Goal: Task Accomplishment & Management: Use online tool/utility

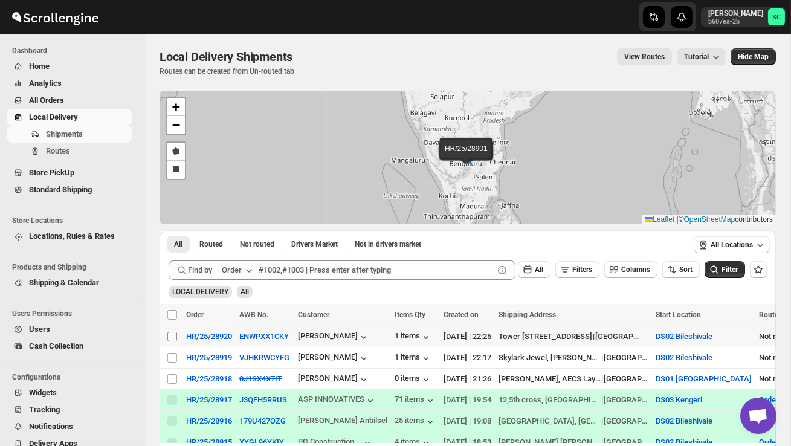
click at [170, 337] on input "Select shipment" at bounding box center [172, 337] width 10 height 10
checkbox input "true"
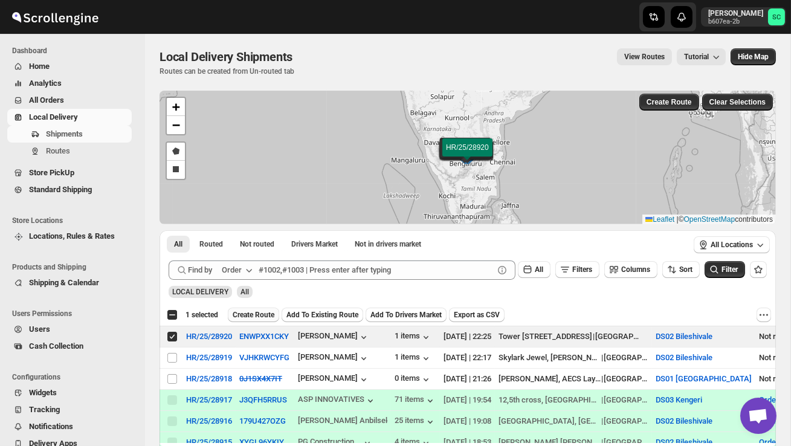
click at [255, 312] on span "Create Route" at bounding box center [254, 315] width 42 height 10
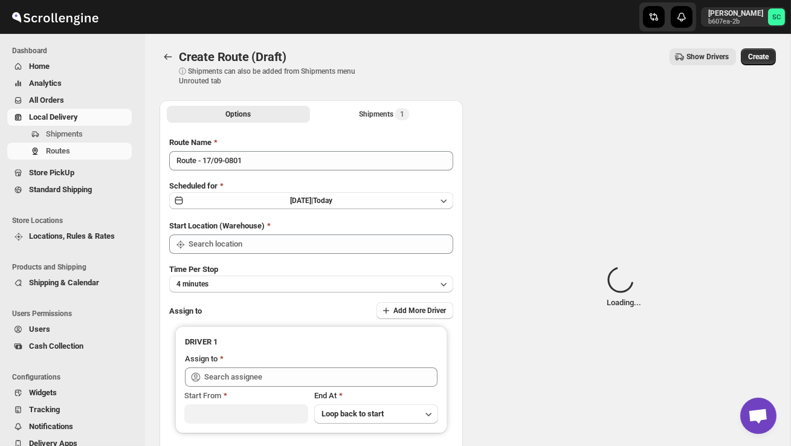
type input "DS02 Bileshivale"
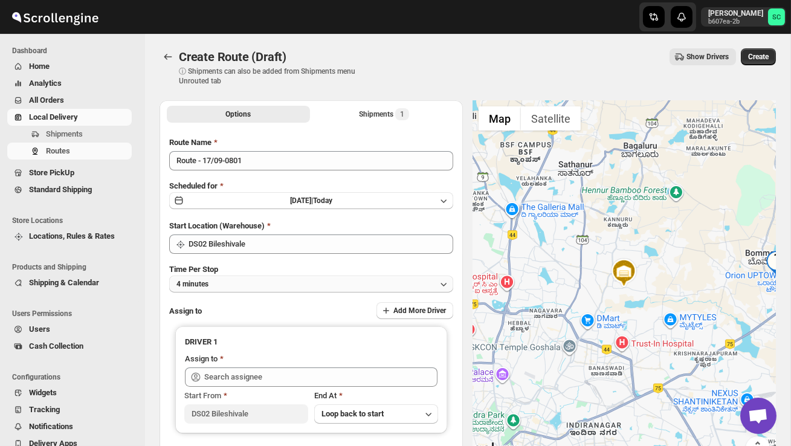
click at [267, 288] on button "4 minutes" at bounding box center [311, 283] width 284 height 17
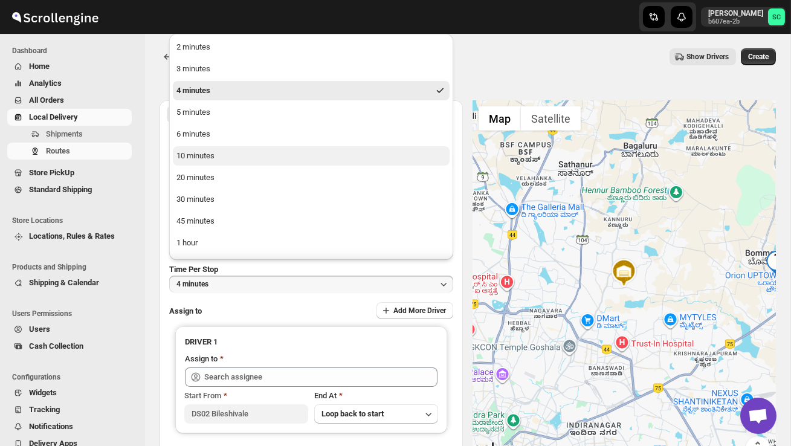
click at [220, 148] on button "10 minutes" at bounding box center [311, 155] width 277 height 19
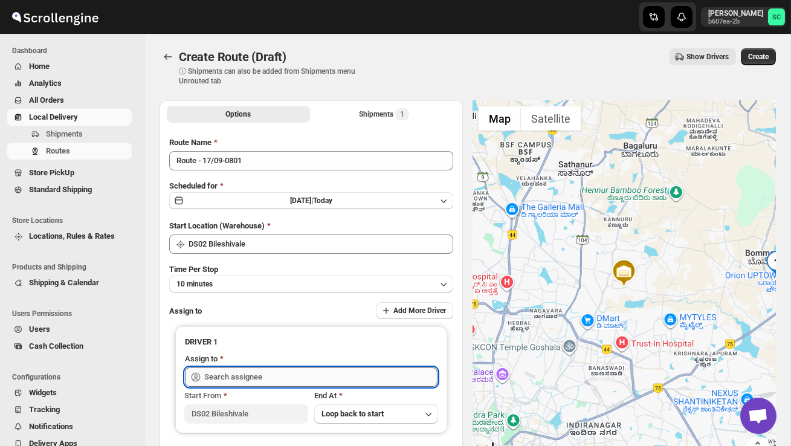
click at [239, 375] on input "text" at bounding box center [320, 376] width 233 height 19
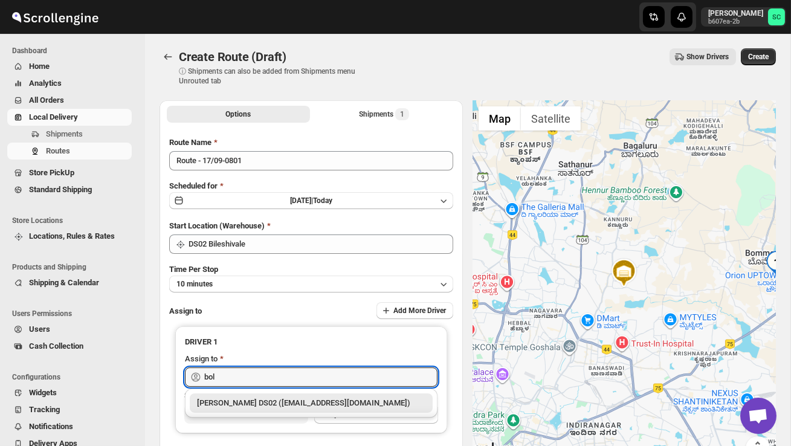
click at [260, 397] on div "[PERSON_NAME] DS02 ([EMAIL_ADDRESS][DOMAIN_NAME])" at bounding box center [311, 403] width 228 height 12
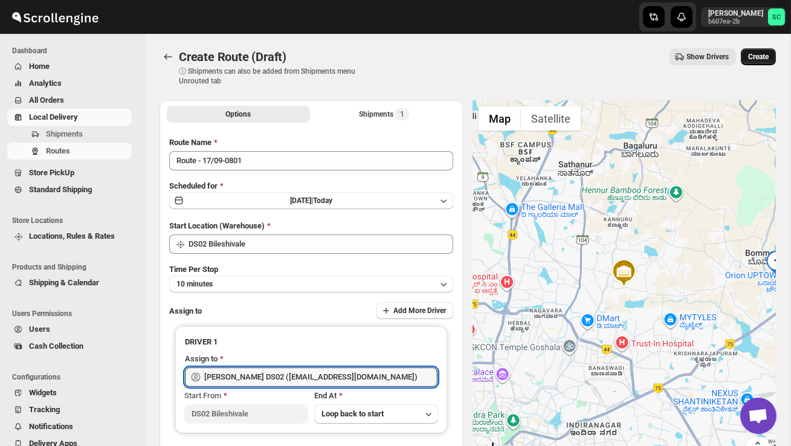
type input "[PERSON_NAME] DS02 ([EMAIL_ADDRESS][DOMAIN_NAME])"
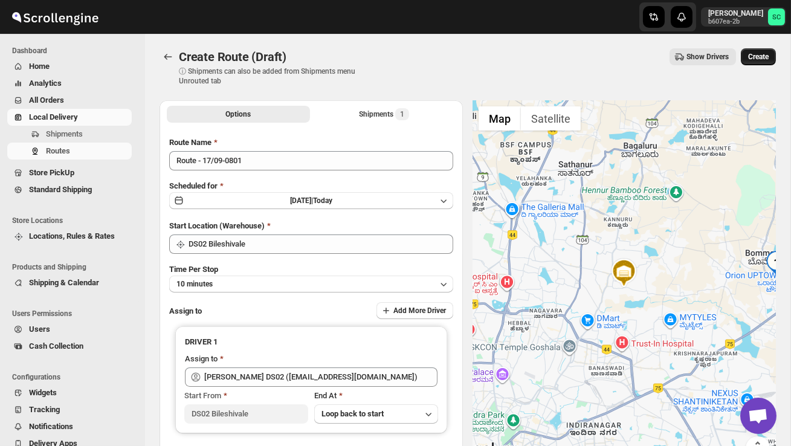
click at [759, 49] on button "Create" at bounding box center [758, 56] width 35 height 17
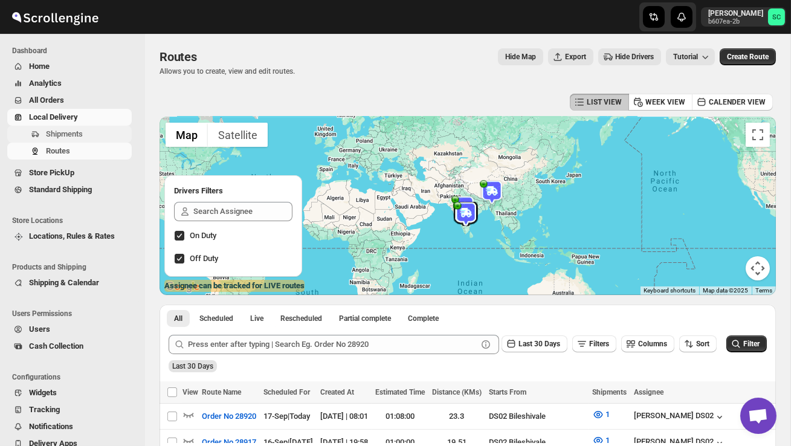
click at [81, 133] on span "Shipments" at bounding box center [64, 133] width 37 height 9
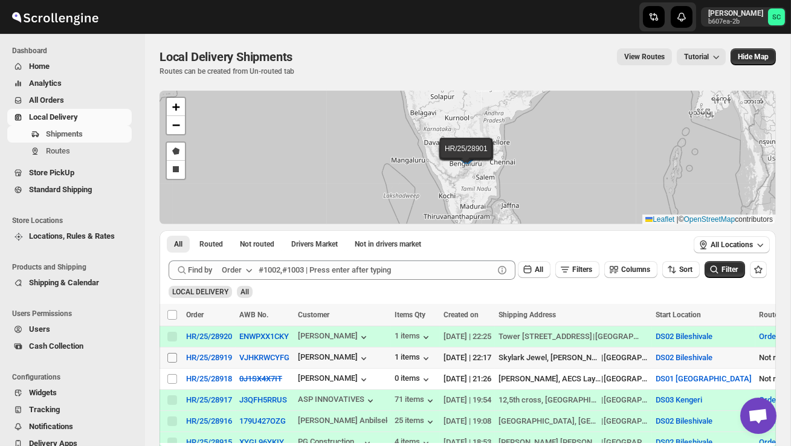
click at [174, 355] on input "Select shipment" at bounding box center [172, 358] width 10 height 10
checkbox input "true"
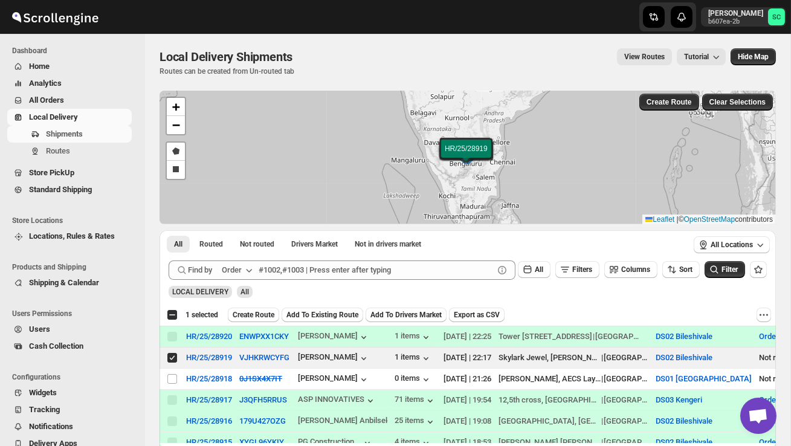
click at [263, 316] on span "Create Route" at bounding box center [254, 315] width 42 height 10
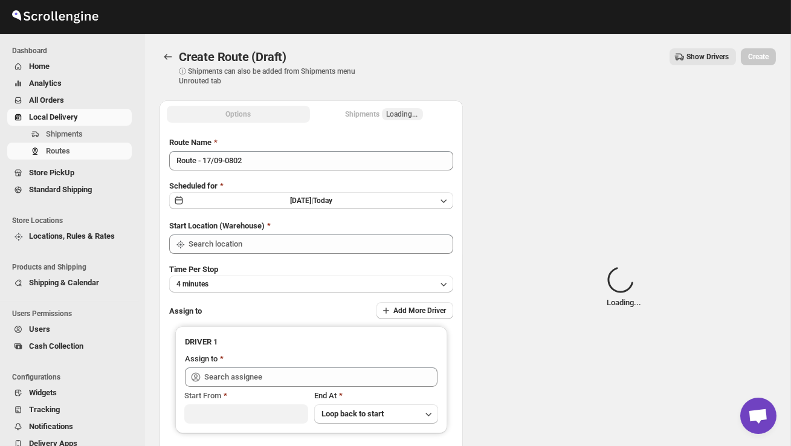
type input "DS02 Bileshivale"
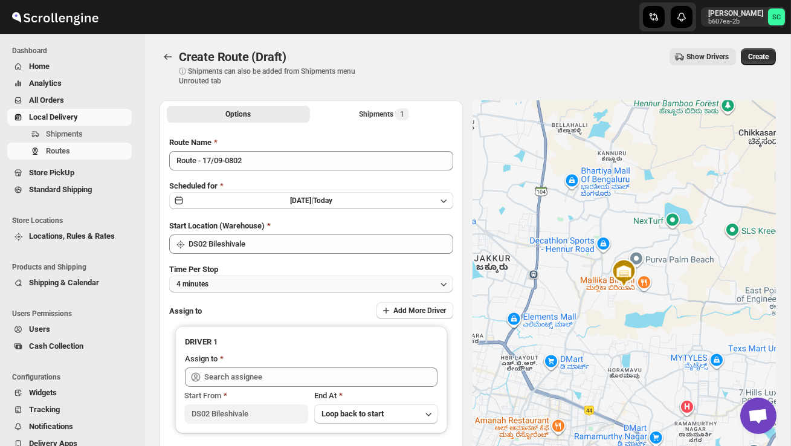
click at [281, 278] on button "4 minutes" at bounding box center [311, 283] width 284 height 17
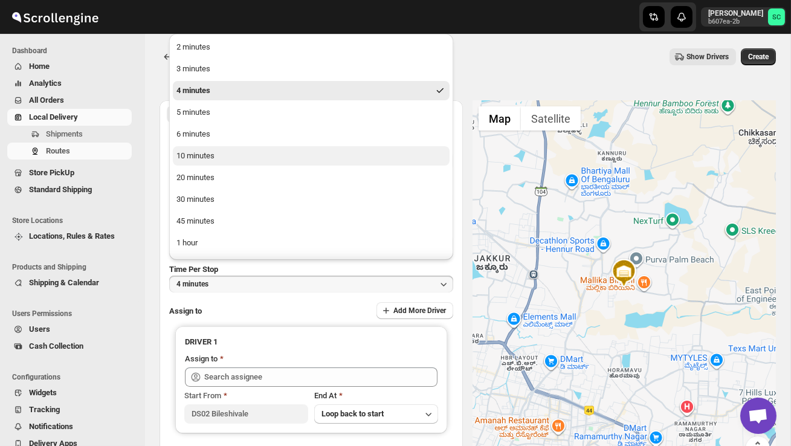
click at [211, 155] on div "10 minutes" at bounding box center [195, 156] width 38 height 12
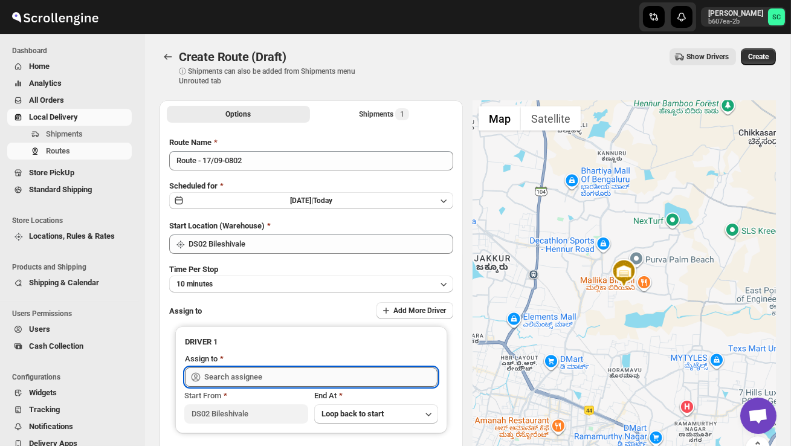
click at [245, 370] on input "text" at bounding box center [320, 376] width 233 height 19
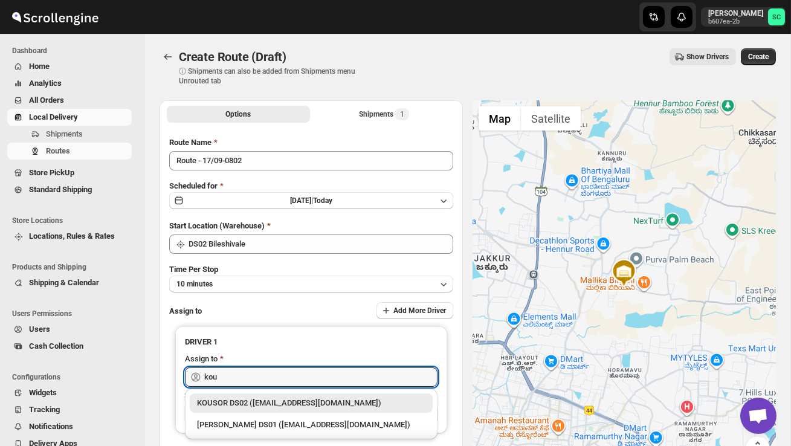
click at [271, 400] on div "KOUSOR DS02 ([EMAIL_ADDRESS][DOMAIN_NAME])" at bounding box center [311, 403] width 228 height 12
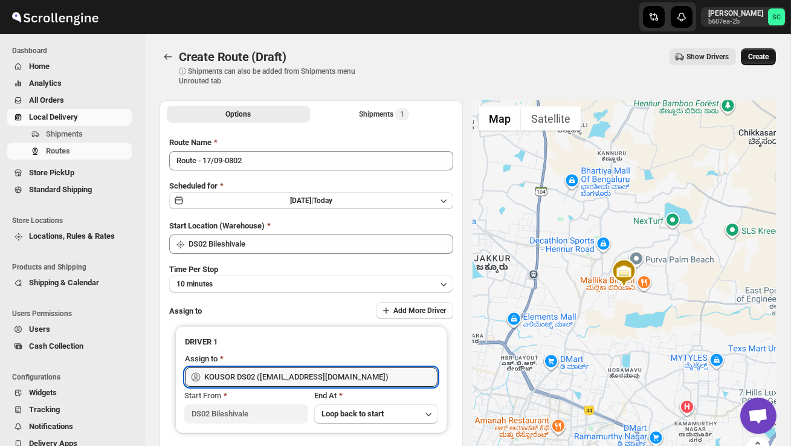
type input "KOUSOR DS02 ([EMAIL_ADDRESS][DOMAIN_NAME])"
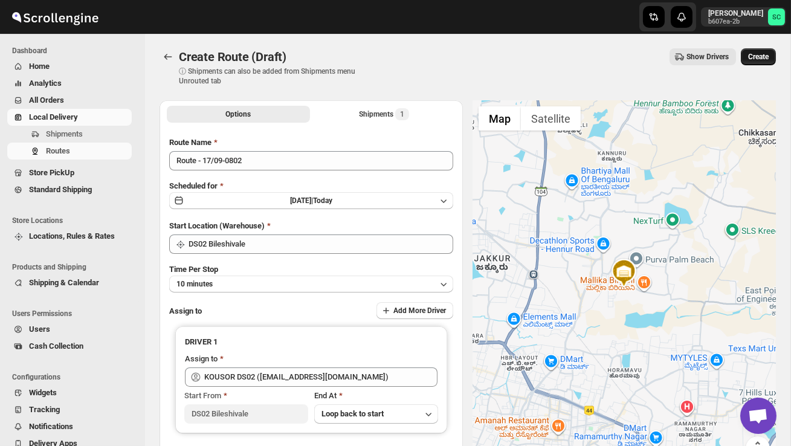
click at [759, 59] on span "Create" at bounding box center [758, 57] width 21 height 10
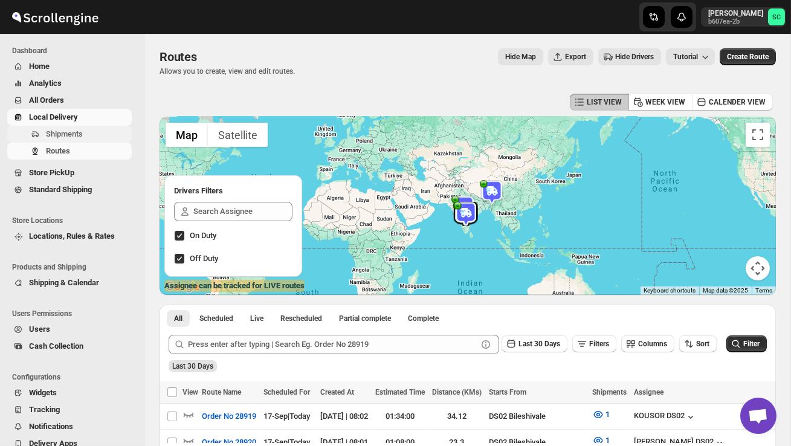
click at [60, 132] on span "Shipments" at bounding box center [64, 133] width 37 height 9
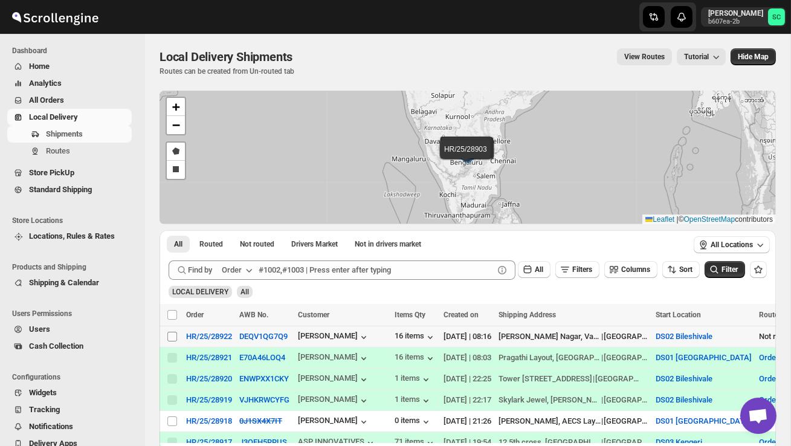
click at [173, 338] on input "Select shipment" at bounding box center [172, 337] width 10 height 10
checkbox input "true"
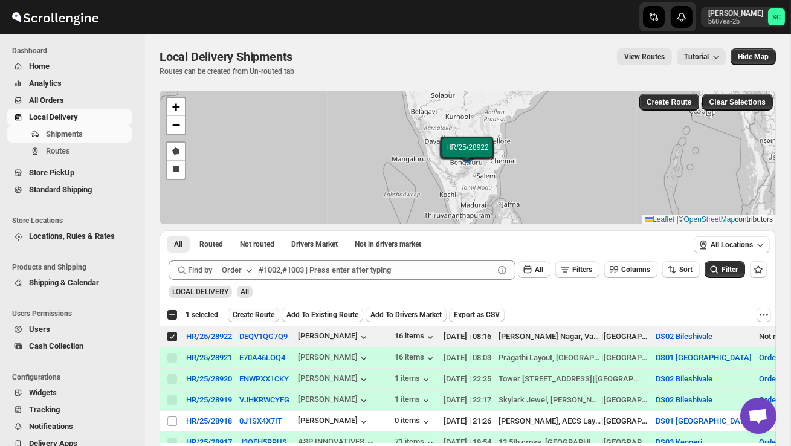
click at [256, 312] on span "Create Route" at bounding box center [254, 315] width 42 height 10
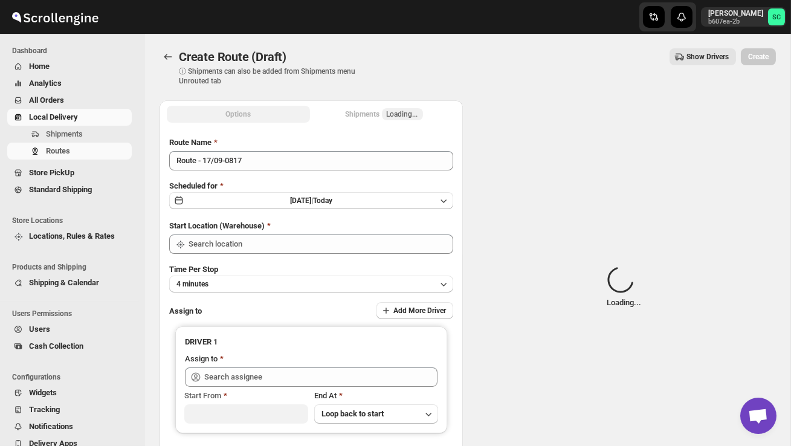
type input "DS02 Bileshivale"
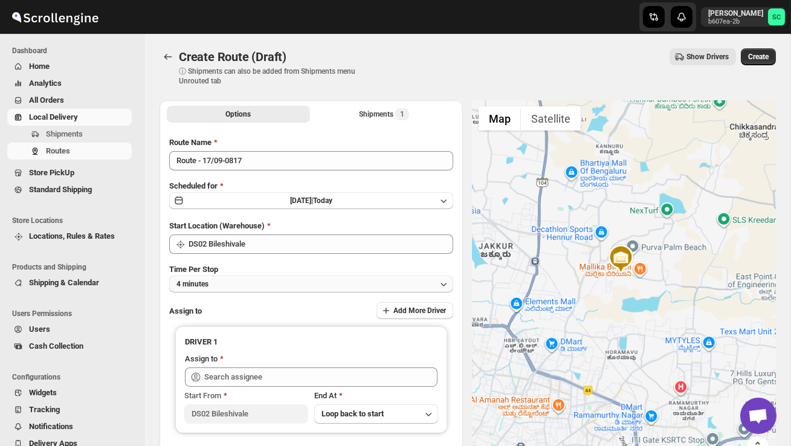
click at [269, 277] on button "4 minutes" at bounding box center [311, 283] width 284 height 17
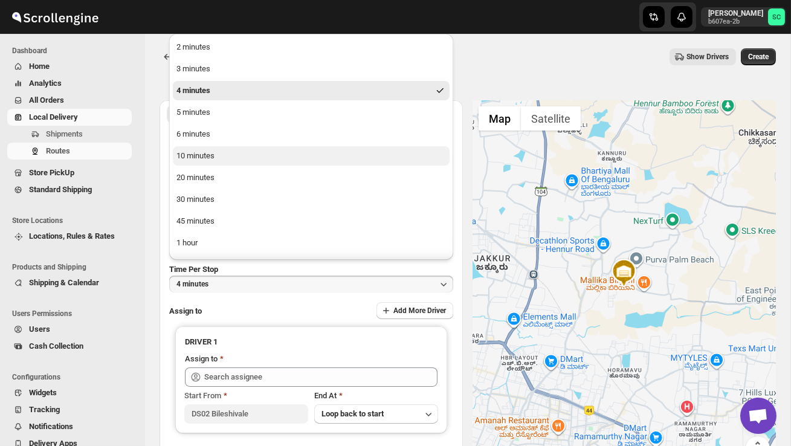
click at [214, 158] on div "10 minutes" at bounding box center [195, 156] width 38 height 12
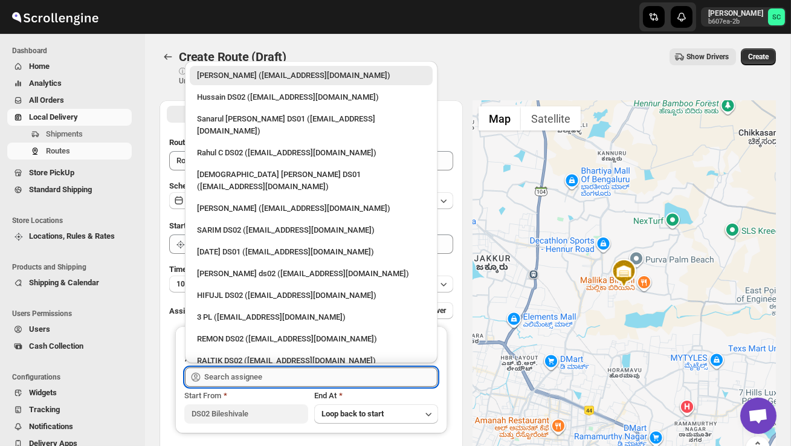
click at [243, 375] on input "text" at bounding box center [320, 376] width 233 height 19
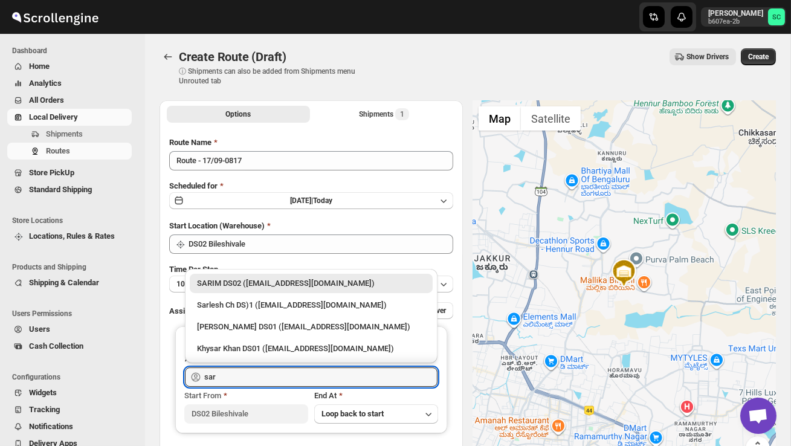
click at [293, 277] on div "SARIM DS02 ([EMAIL_ADDRESS][DOMAIN_NAME])" at bounding box center [311, 283] width 228 height 12
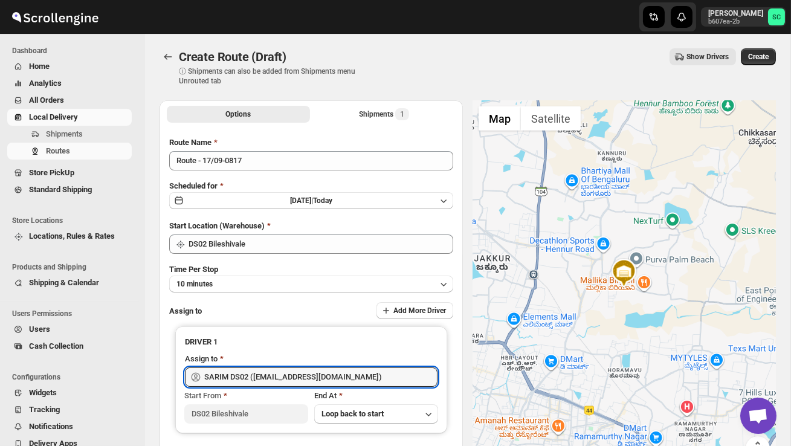
type input "SARIM DS02 ([EMAIL_ADDRESS][DOMAIN_NAME])"
click at [760, 65] on div "Create Route (Draft) ⓘ Shipments can also be added from Shipments menu Unrouted…" at bounding box center [467, 66] width 616 height 37
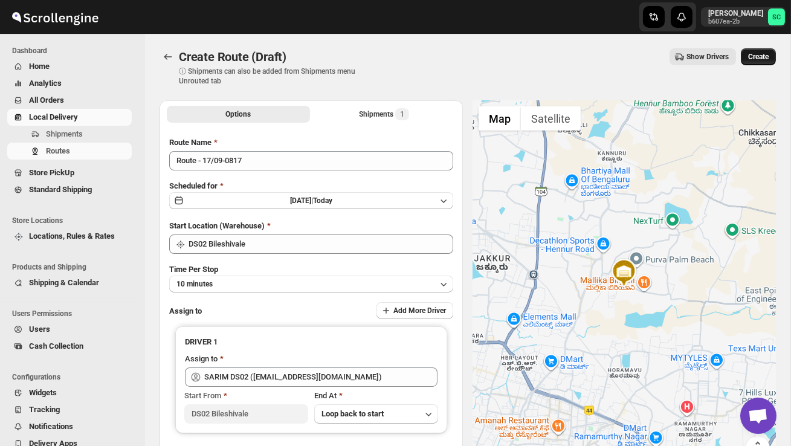
click at [762, 59] on span "Create" at bounding box center [758, 57] width 21 height 10
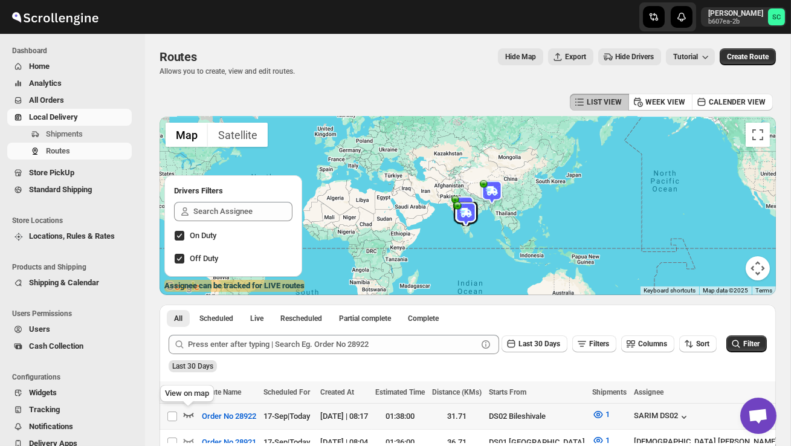
click at [186, 417] on icon "button" at bounding box center [188, 414] width 12 height 12
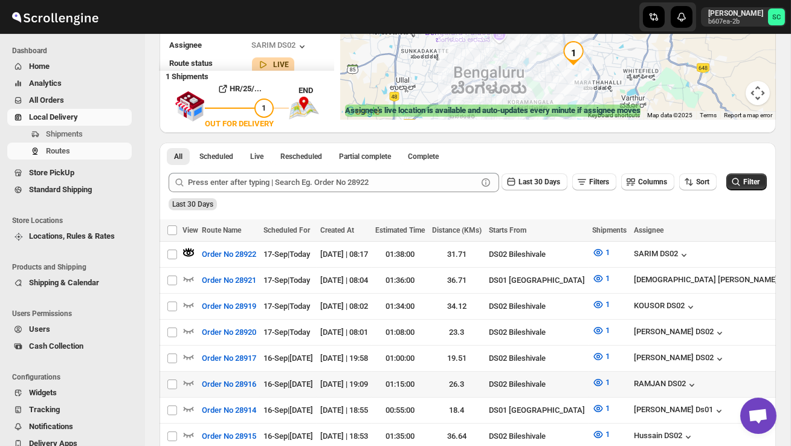
scroll to position [176, 0]
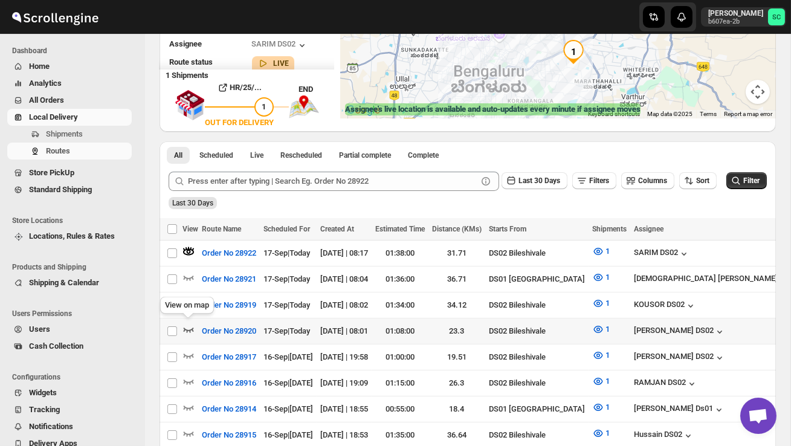
click at [188, 326] on icon "button" at bounding box center [188, 329] width 12 height 12
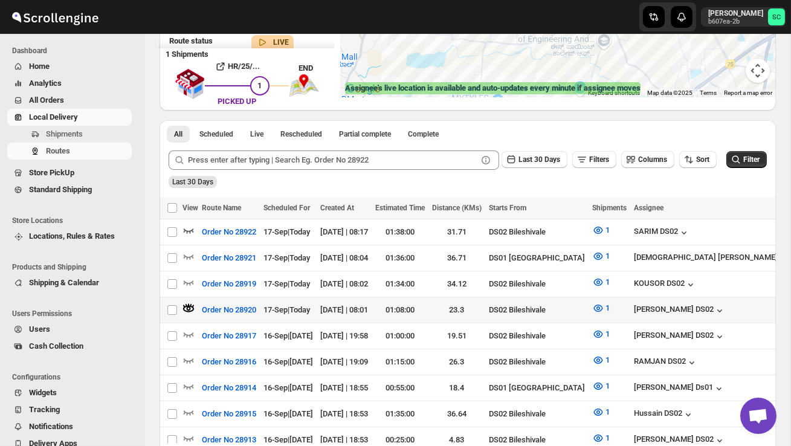
scroll to position [0, 0]
click at [190, 277] on icon "button" at bounding box center [188, 282] width 12 height 12
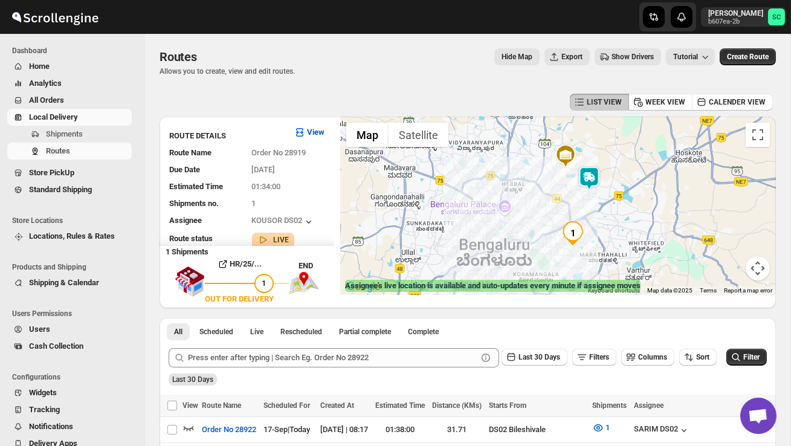
click at [596, 170] on img at bounding box center [589, 178] width 24 height 24
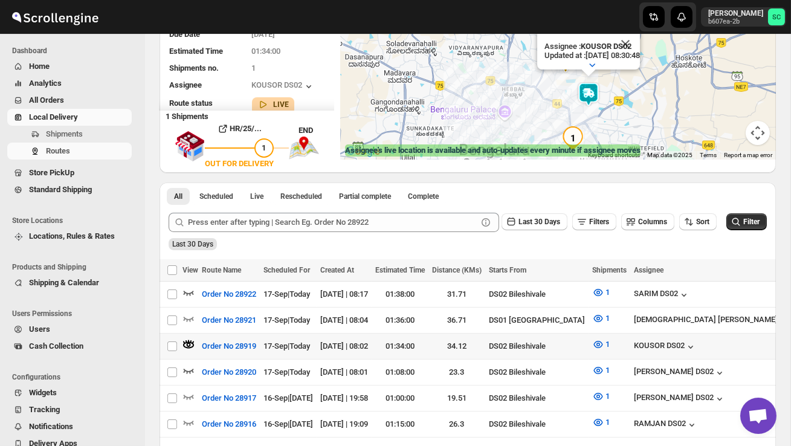
scroll to position [138, 0]
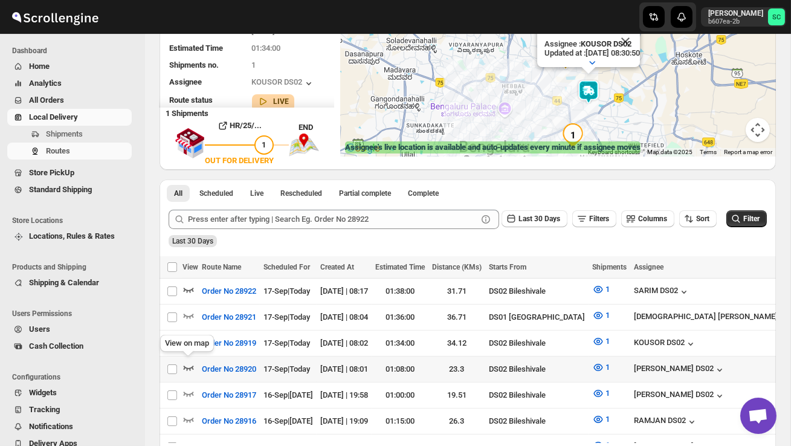
click at [186, 364] on icon "button" at bounding box center [188, 367] width 12 height 12
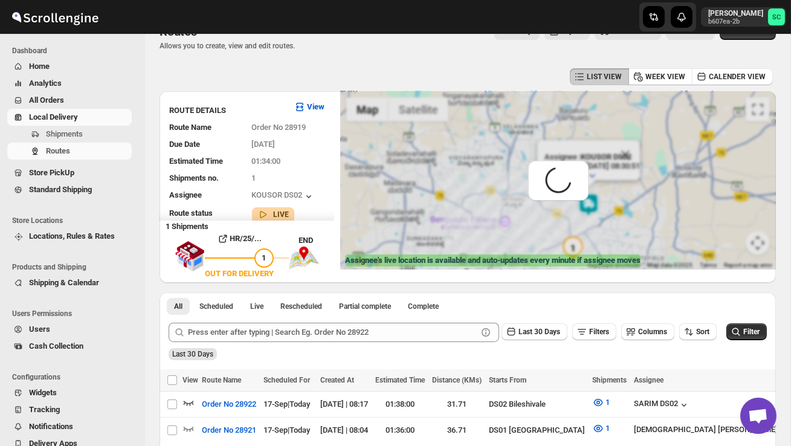
scroll to position [0, 0]
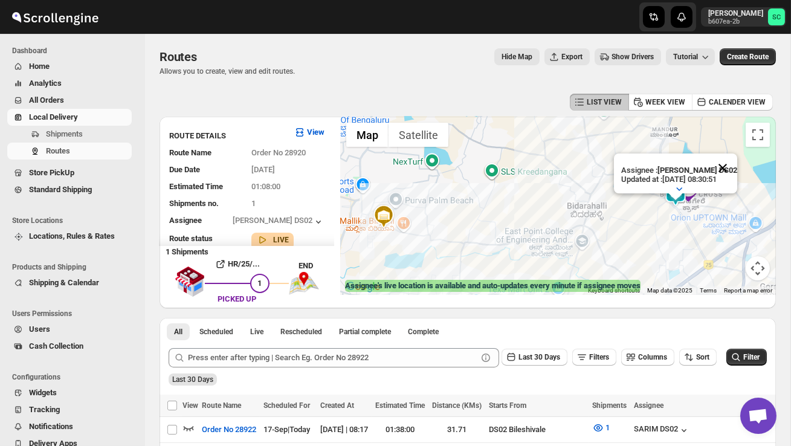
click at [719, 161] on button "Close" at bounding box center [722, 167] width 29 height 29
click at [709, 190] on div at bounding box center [558, 206] width 436 height 178
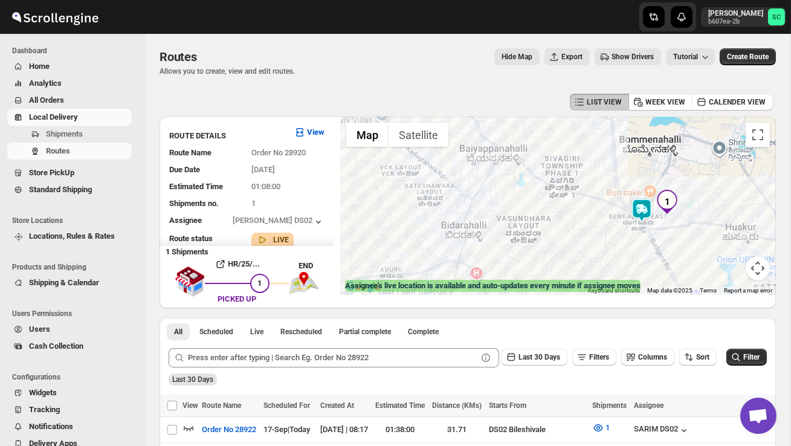
click at [703, 193] on div at bounding box center [558, 206] width 436 height 178
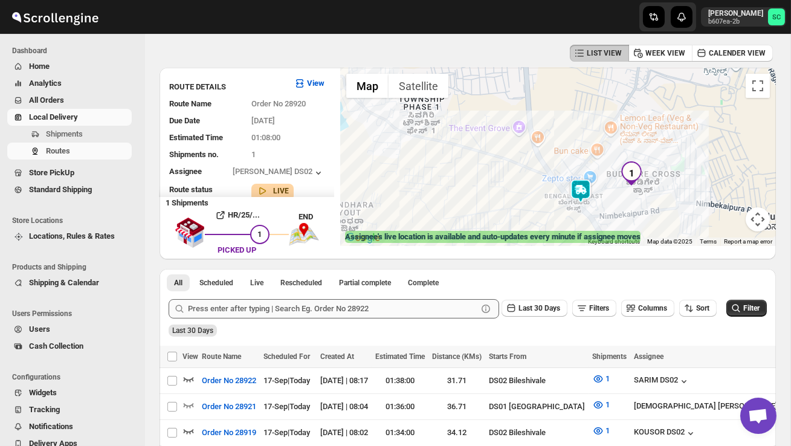
scroll to position [51, 0]
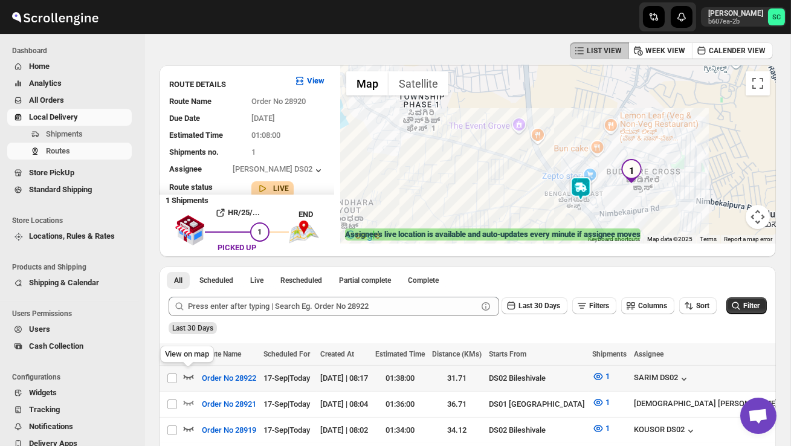
click at [188, 378] on icon "button" at bounding box center [188, 376] width 12 height 12
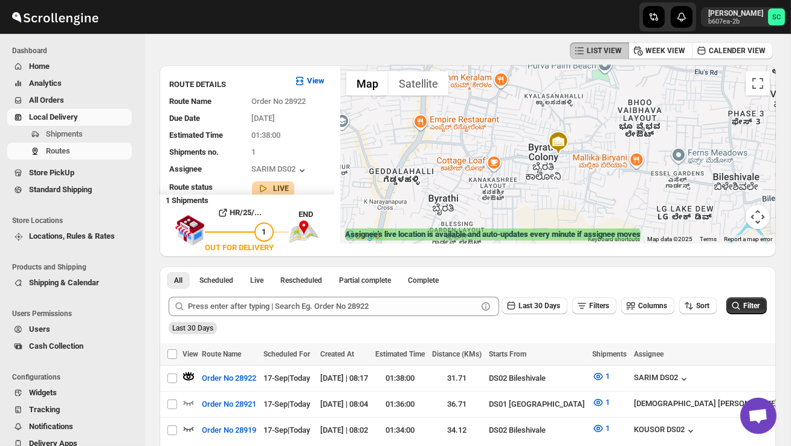
scroll to position [0, 0]
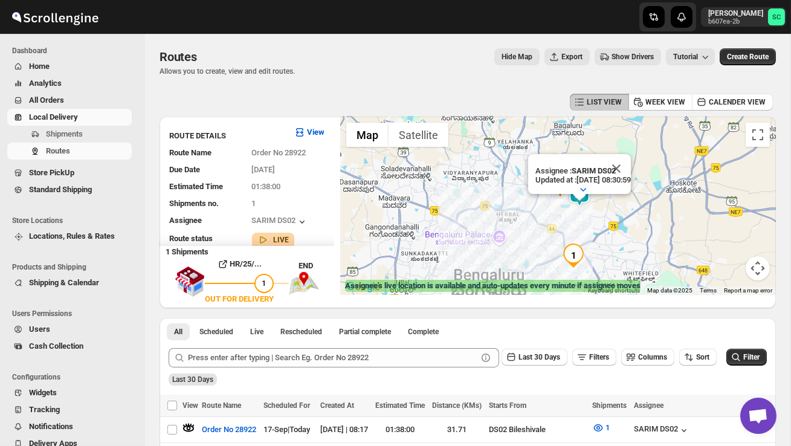
click at [581, 260] on img "1" at bounding box center [573, 255] width 24 height 24
